Goal: Book appointment/travel/reservation

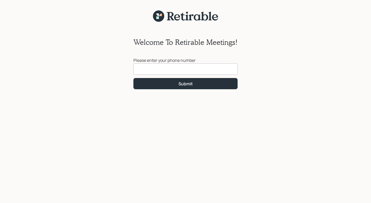
click at [186, 69] on input at bounding box center [185, 68] width 104 height 11
type input "(626) 205-5454"
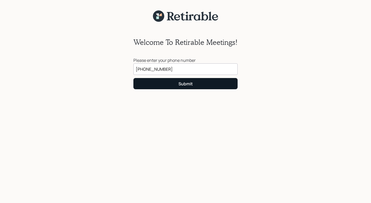
click at [188, 82] on div "Submit" at bounding box center [186, 84] width 14 height 6
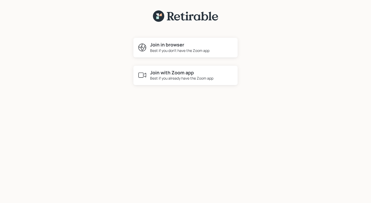
click at [178, 45] on h4 "Join in browser" at bounding box center [179, 45] width 59 height 6
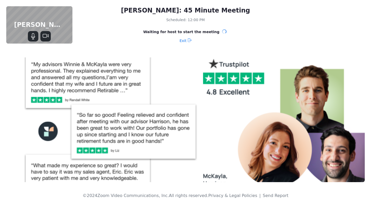
click at [33, 36] on icon "Mute" at bounding box center [33, 36] width 6 height 6
click at [33, 36] on icon "Unmute" at bounding box center [33, 36] width 6 height 6
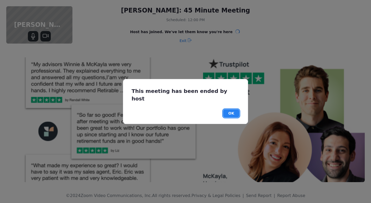
click at [232, 109] on button "OK" at bounding box center [231, 113] width 16 height 8
